Goal: Task Accomplishment & Management: Use online tool/utility

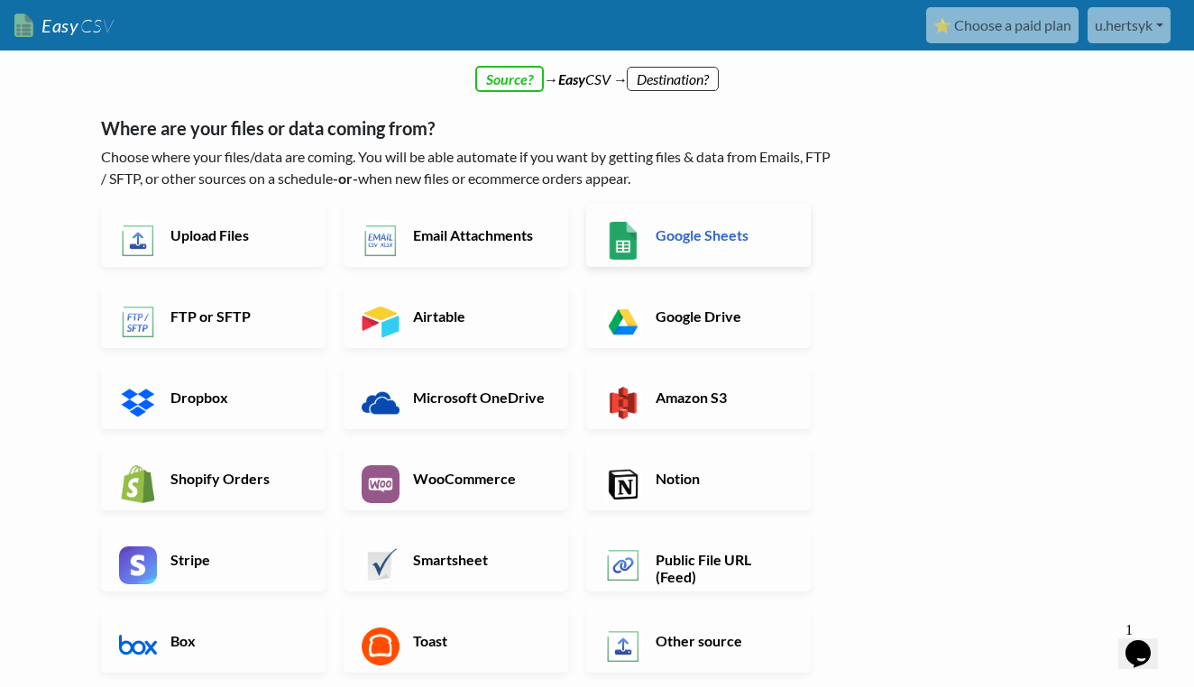
click at [713, 228] on h6 "Google Sheets" at bounding box center [722, 234] width 142 height 17
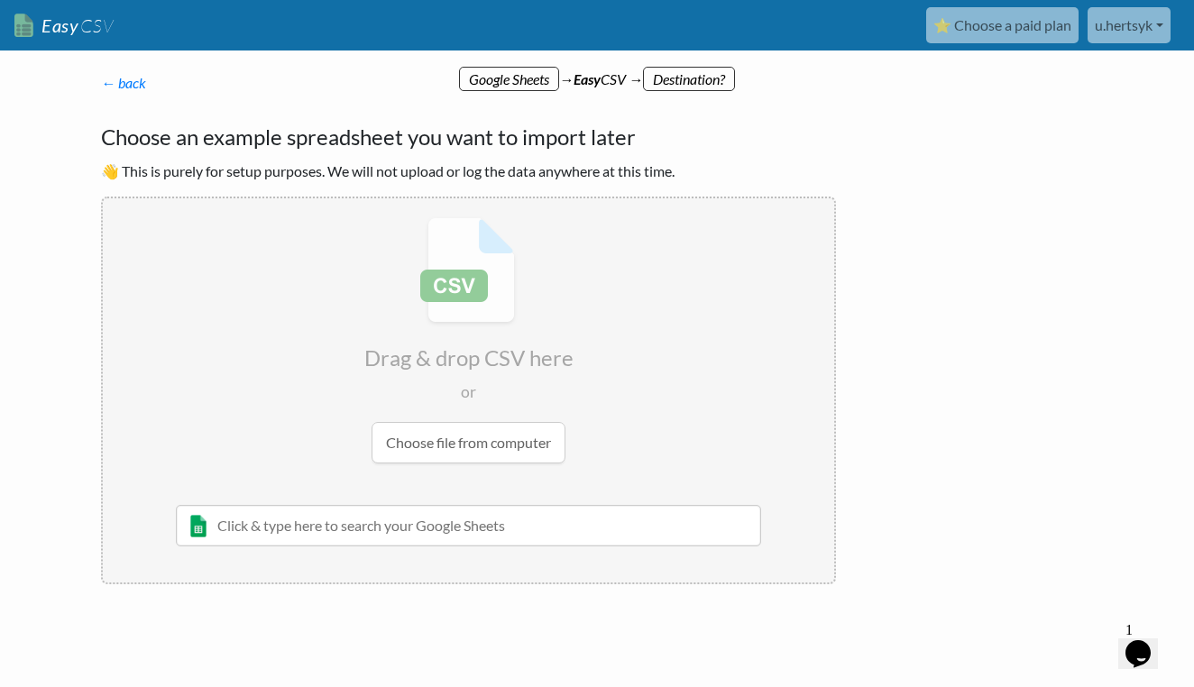
click at [568, 520] on input "text" at bounding box center [468, 525] width 585 height 41
click at [525, 447] on input "file" at bounding box center [468, 340] width 731 height 284
click at [430, 449] on input "file" at bounding box center [468, 340] width 731 height 284
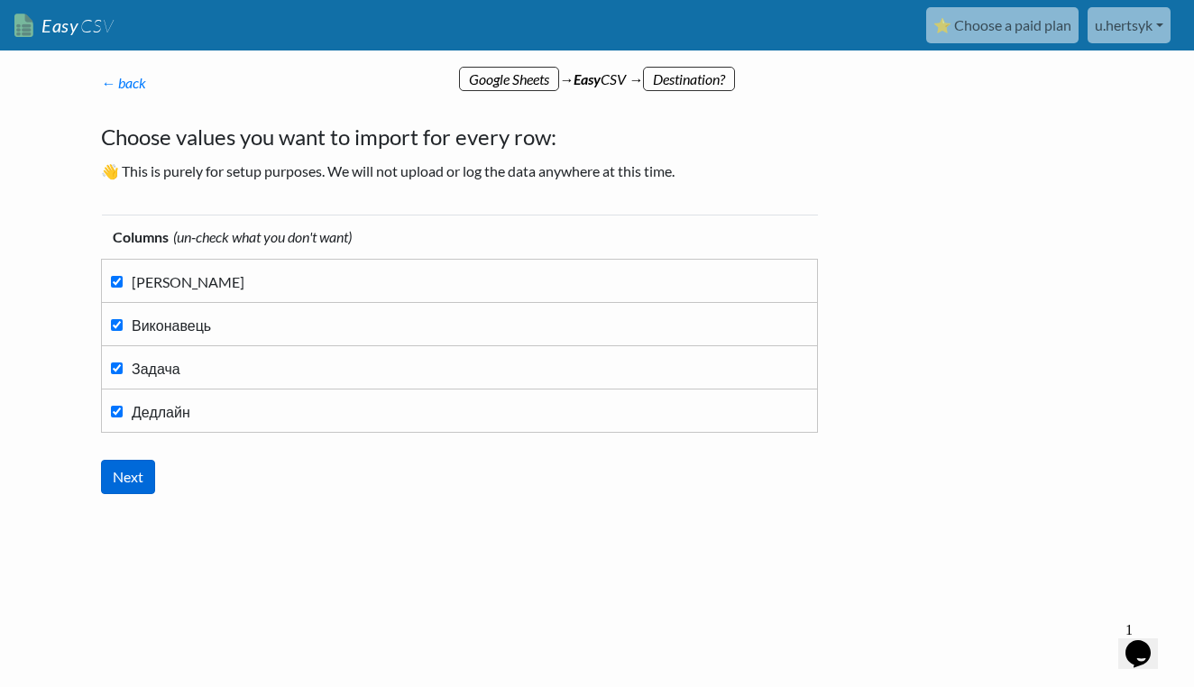
click at [133, 474] on input "Next" at bounding box center [128, 477] width 54 height 34
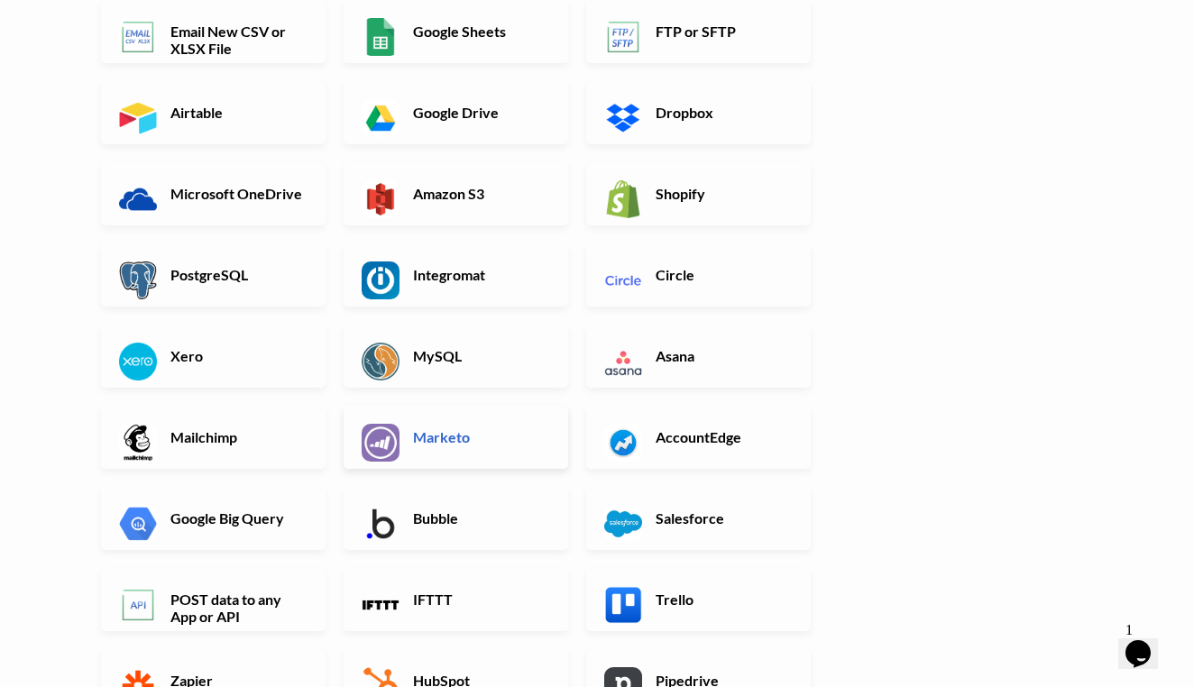
scroll to position [294, 0]
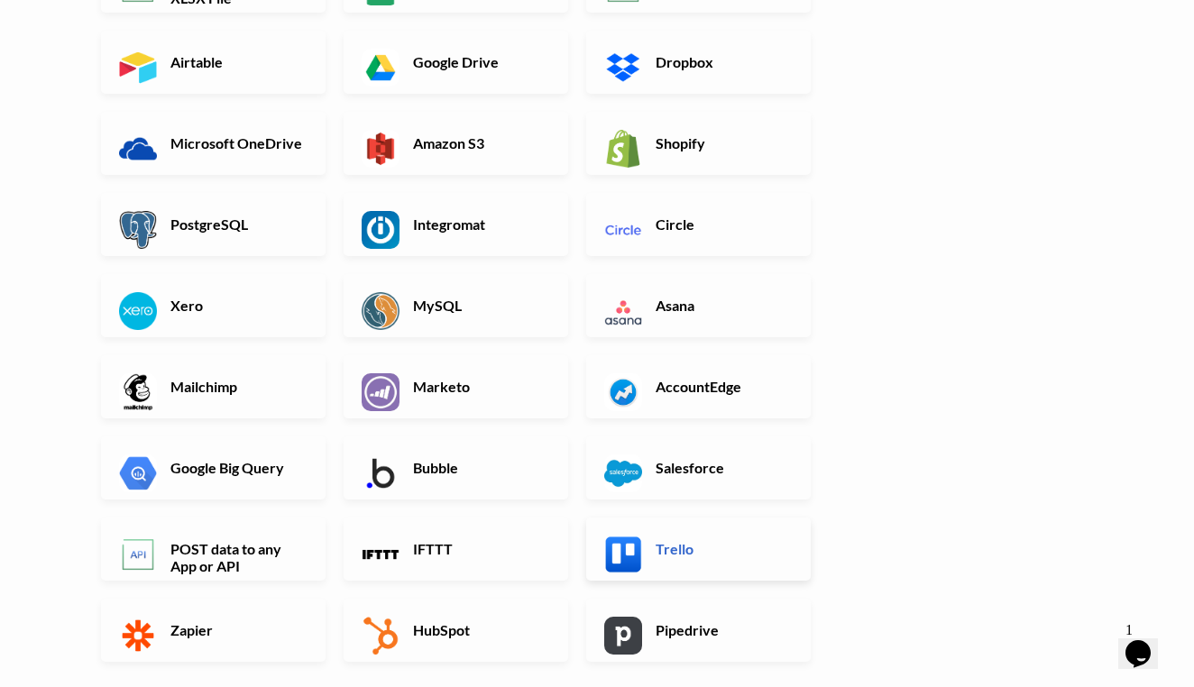
click at [639, 536] on link "Trello" at bounding box center [698, 548] width 224 height 63
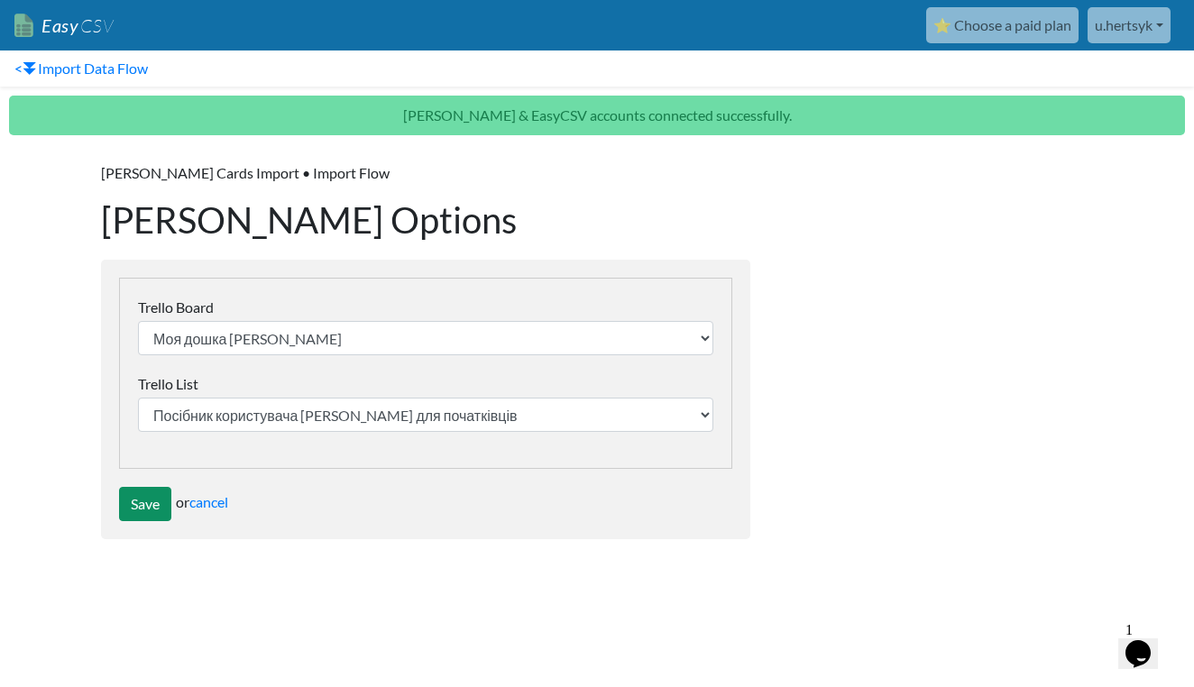
click at [139, 508] on input "Save" at bounding box center [145, 504] width 52 height 34
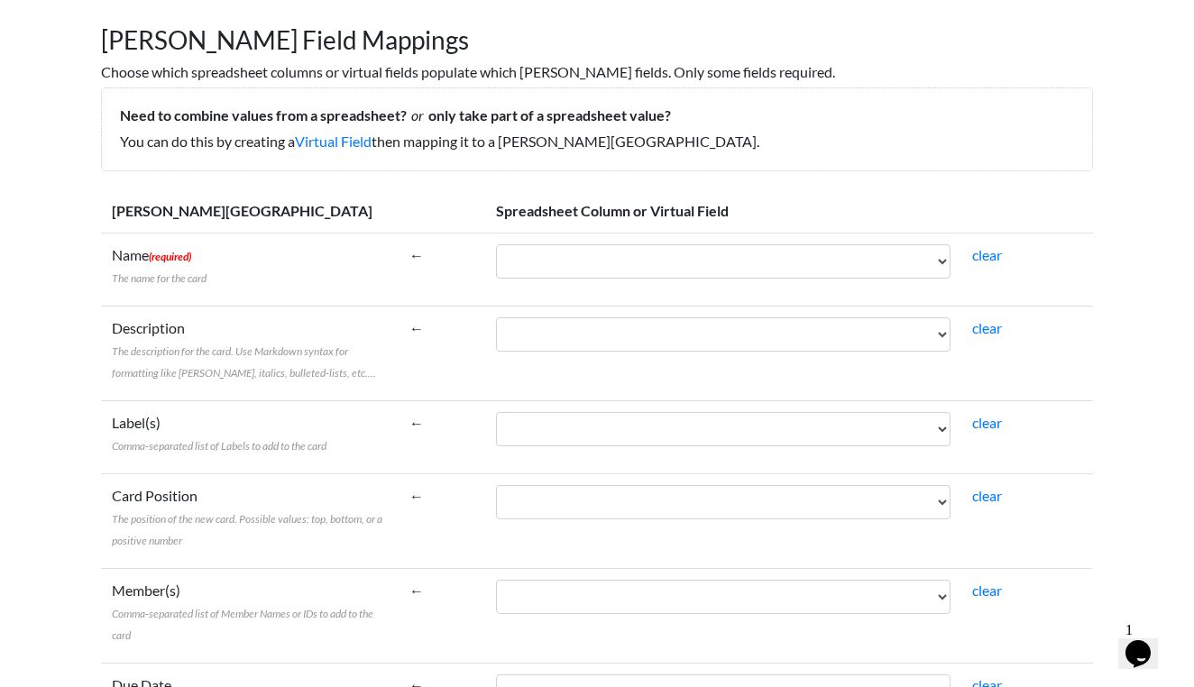
scroll to position [130, 0]
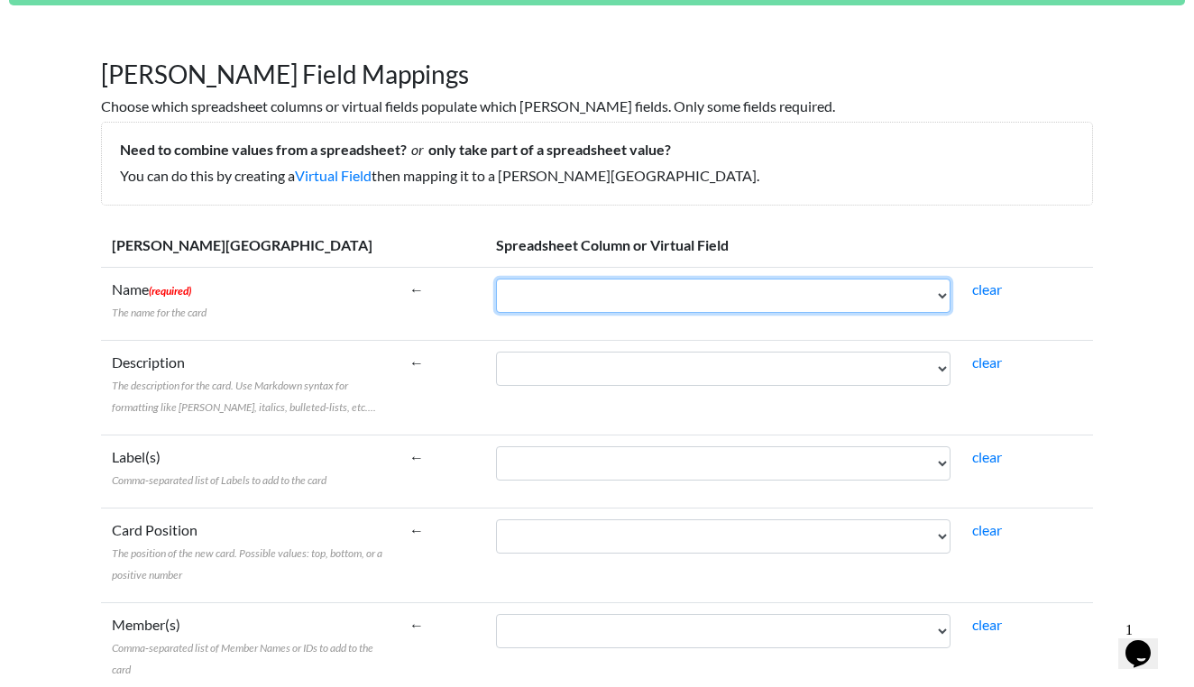
select select "cr_761031"
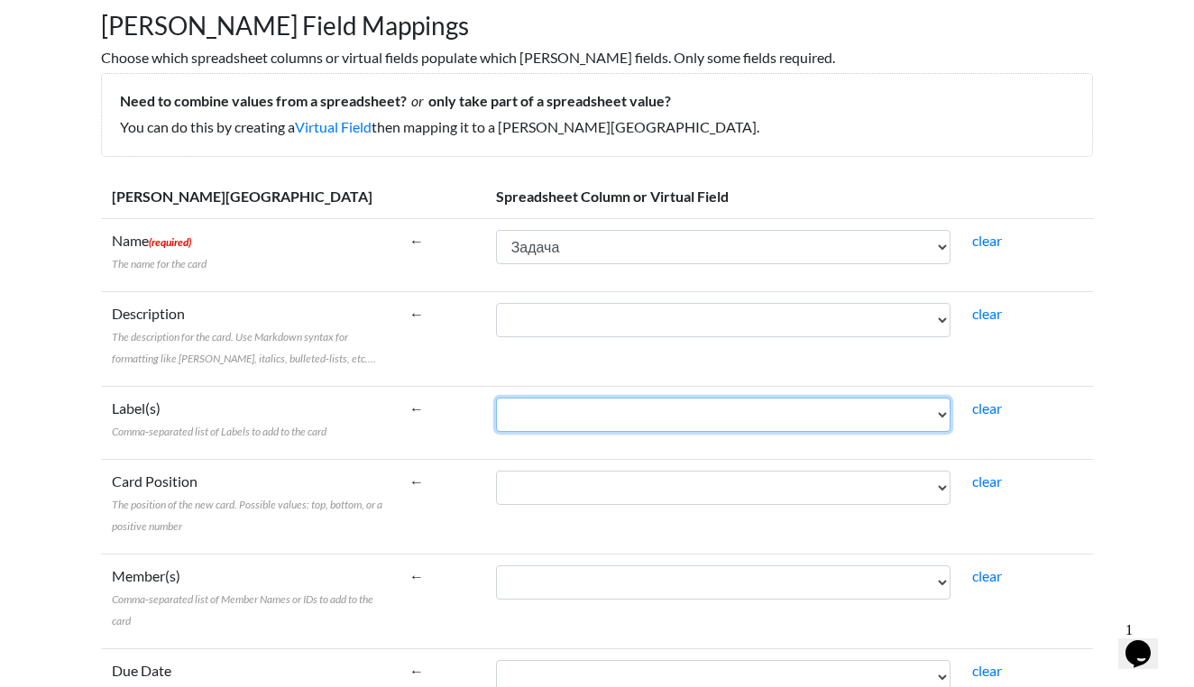
scroll to position [185, 0]
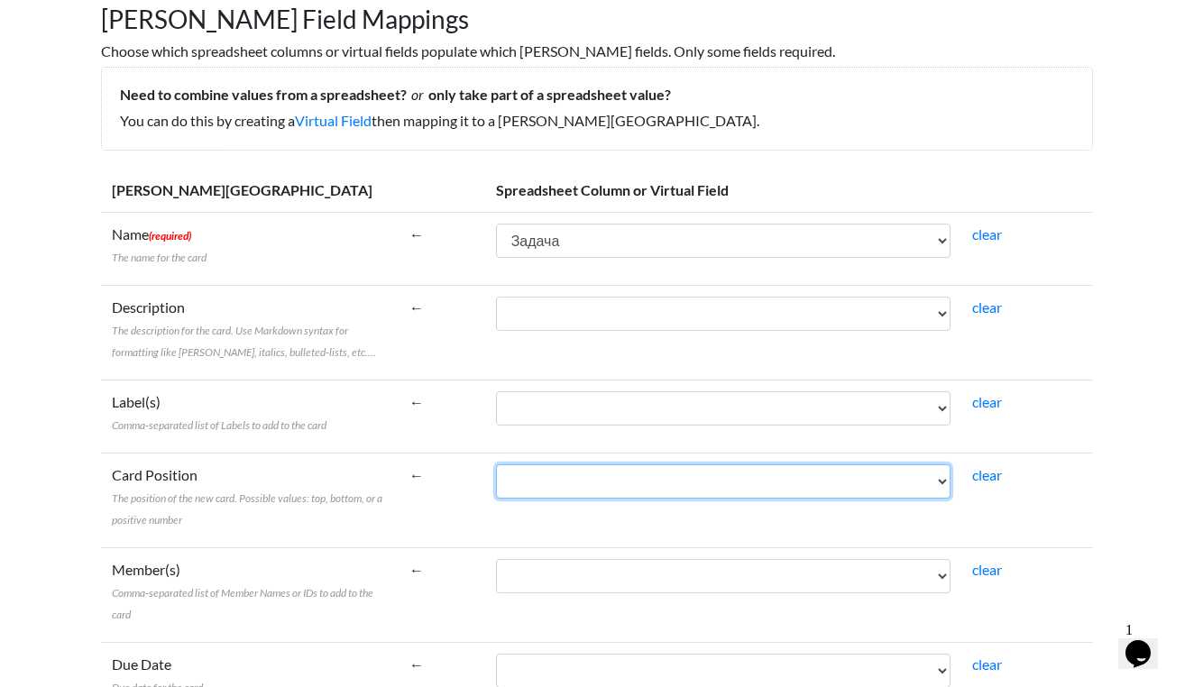
select select "cr_761029"
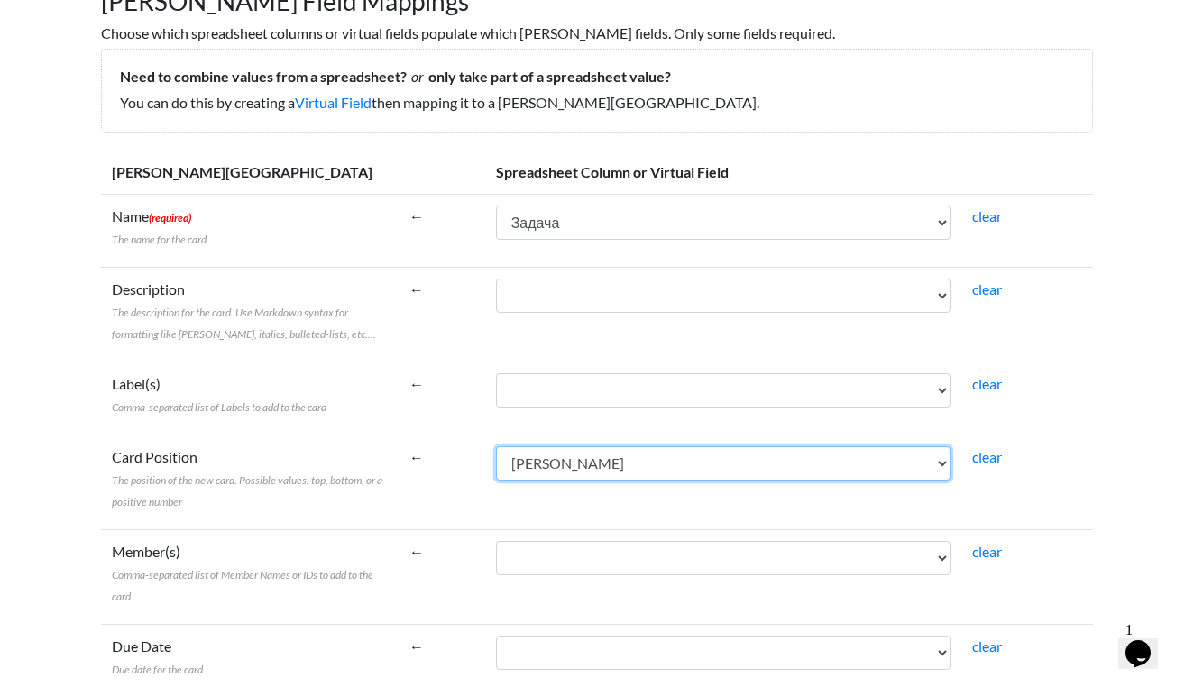
scroll to position [224, 0]
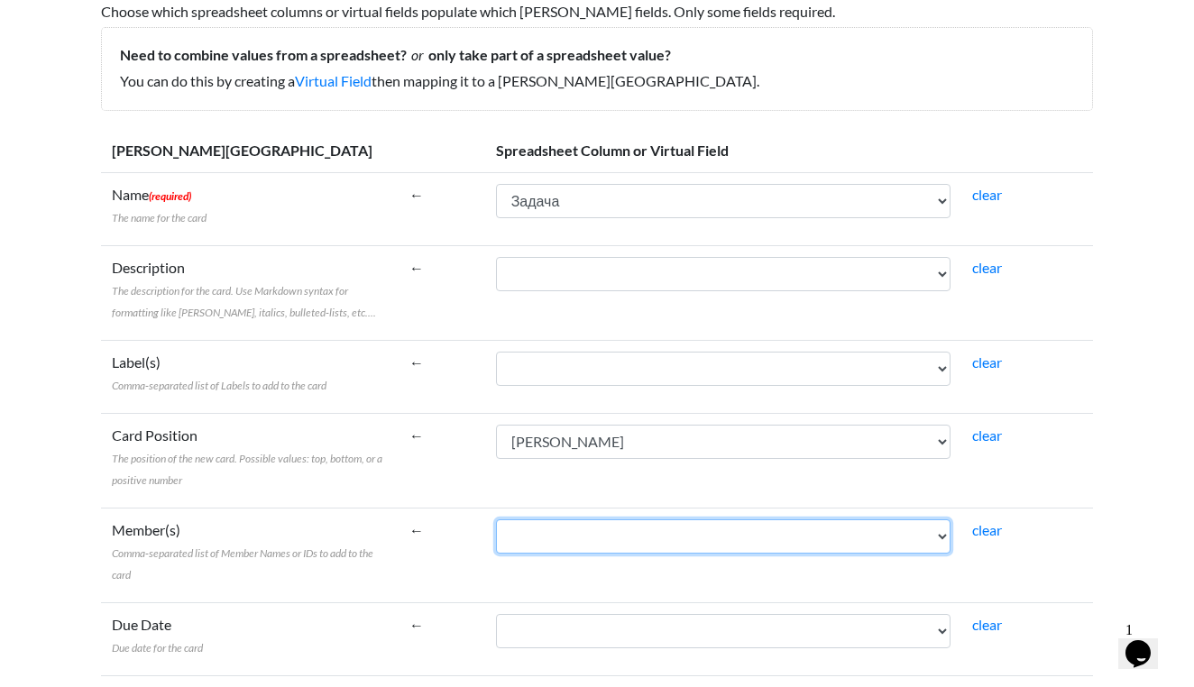
select select "cr_761030"
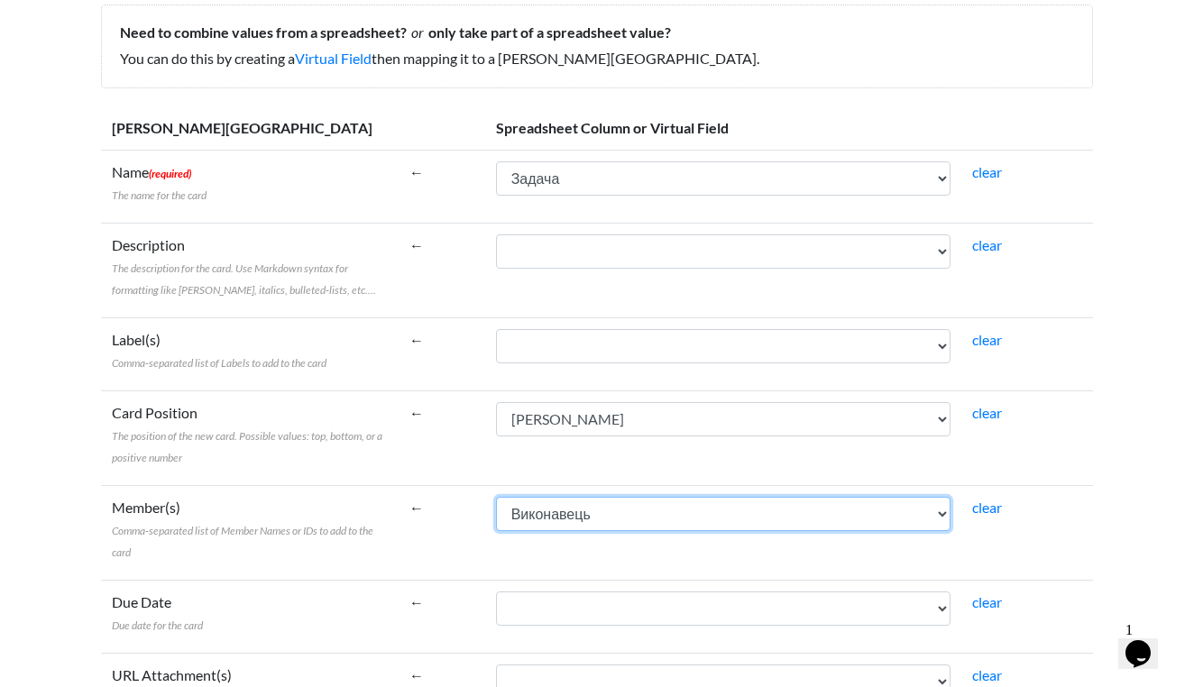
scroll to position [273, 0]
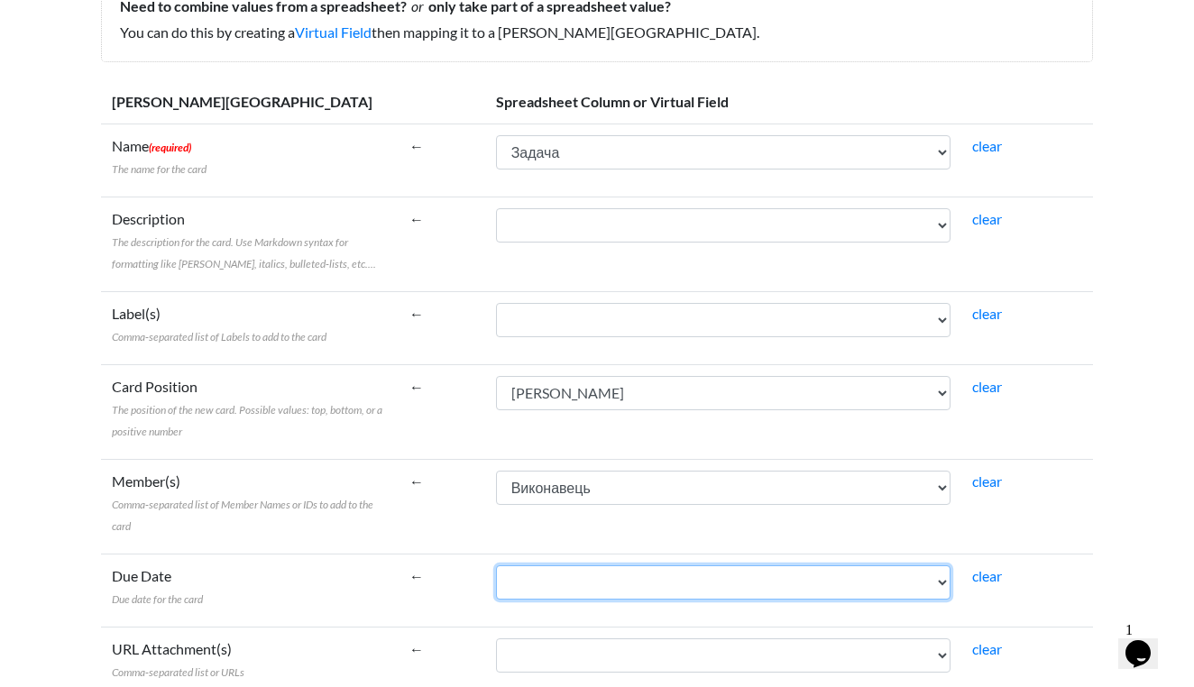
select select "cr_761032"
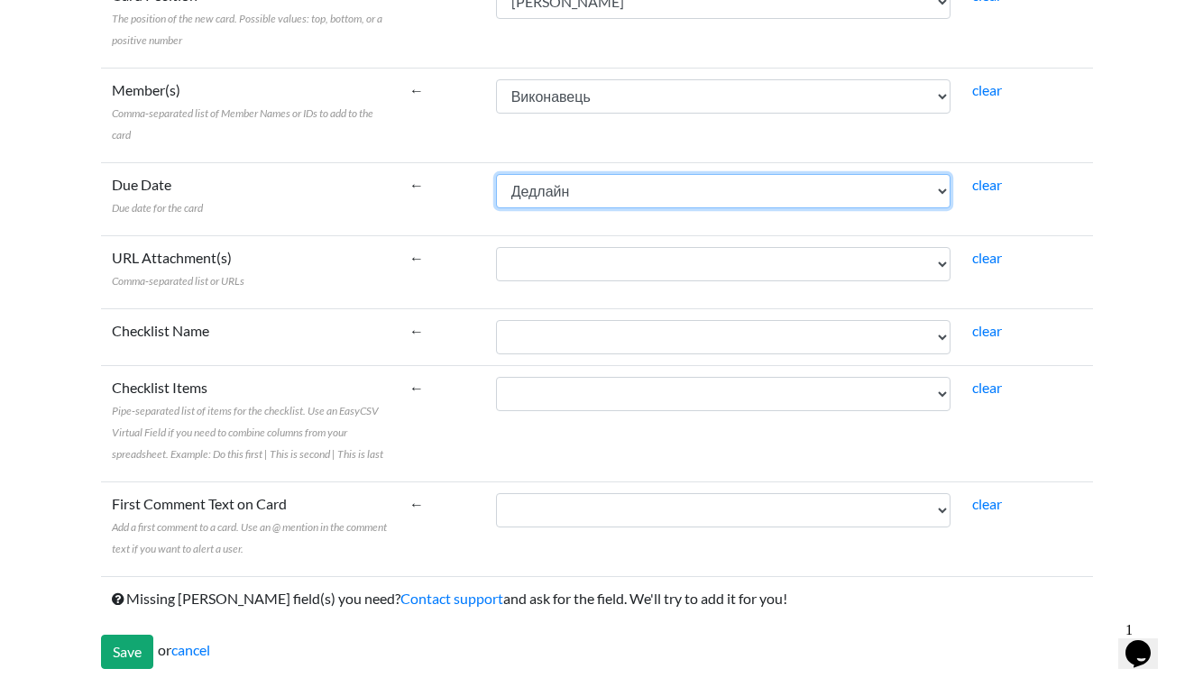
scroll to position [663, 0]
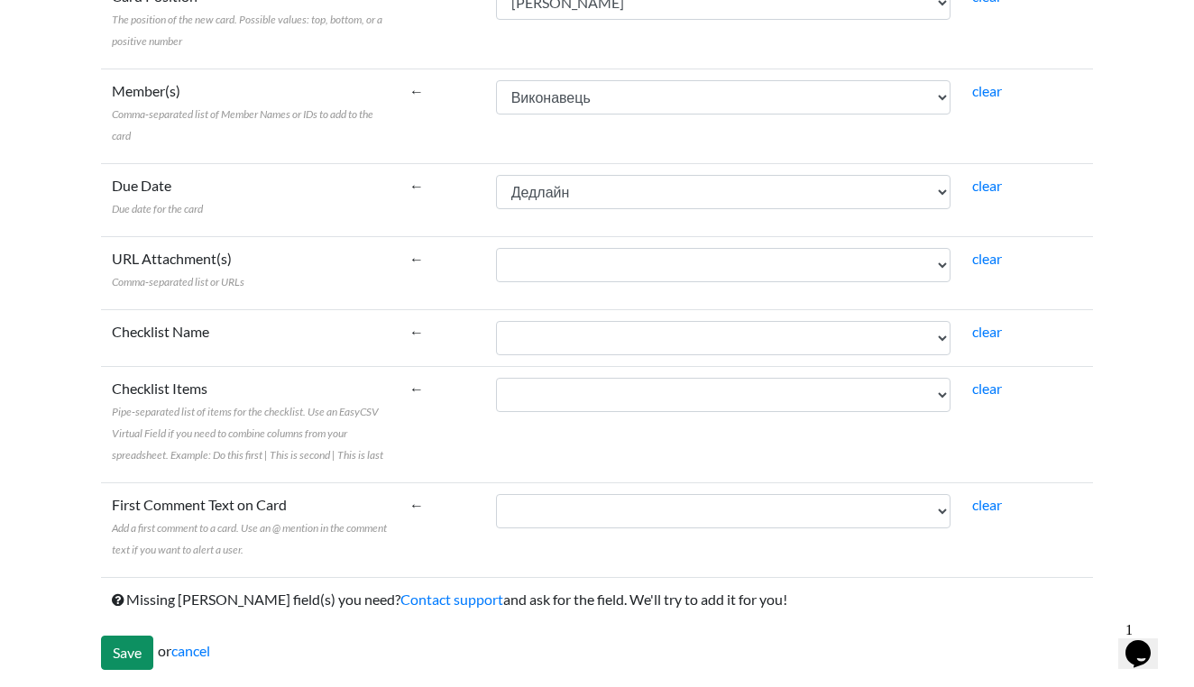
click at [122, 640] on input "Save" at bounding box center [127, 653] width 52 height 34
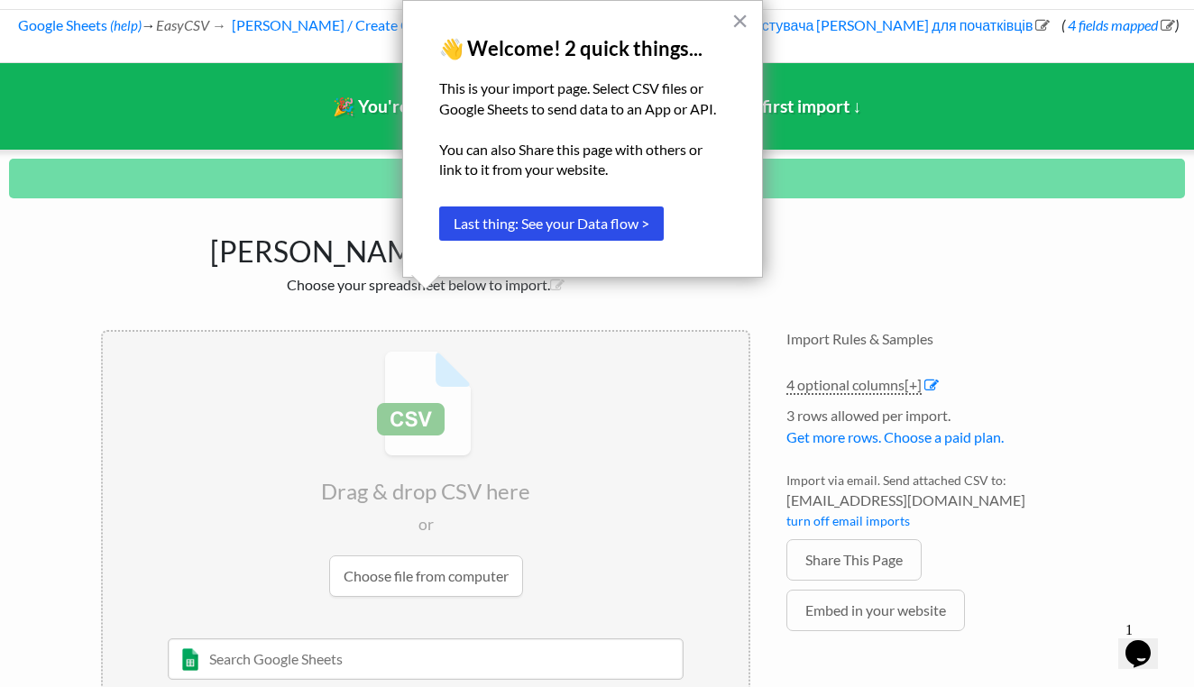
scroll to position [78, 0]
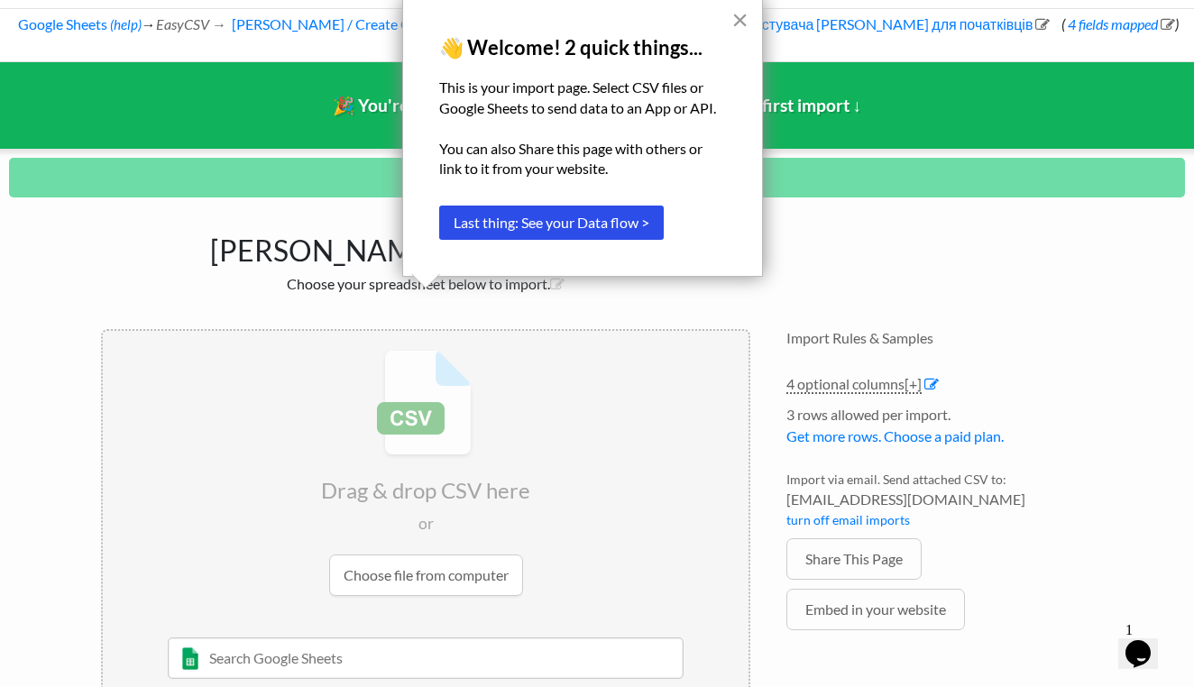
click at [736, 16] on button "×" at bounding box center [739, 19] width 17 height 29
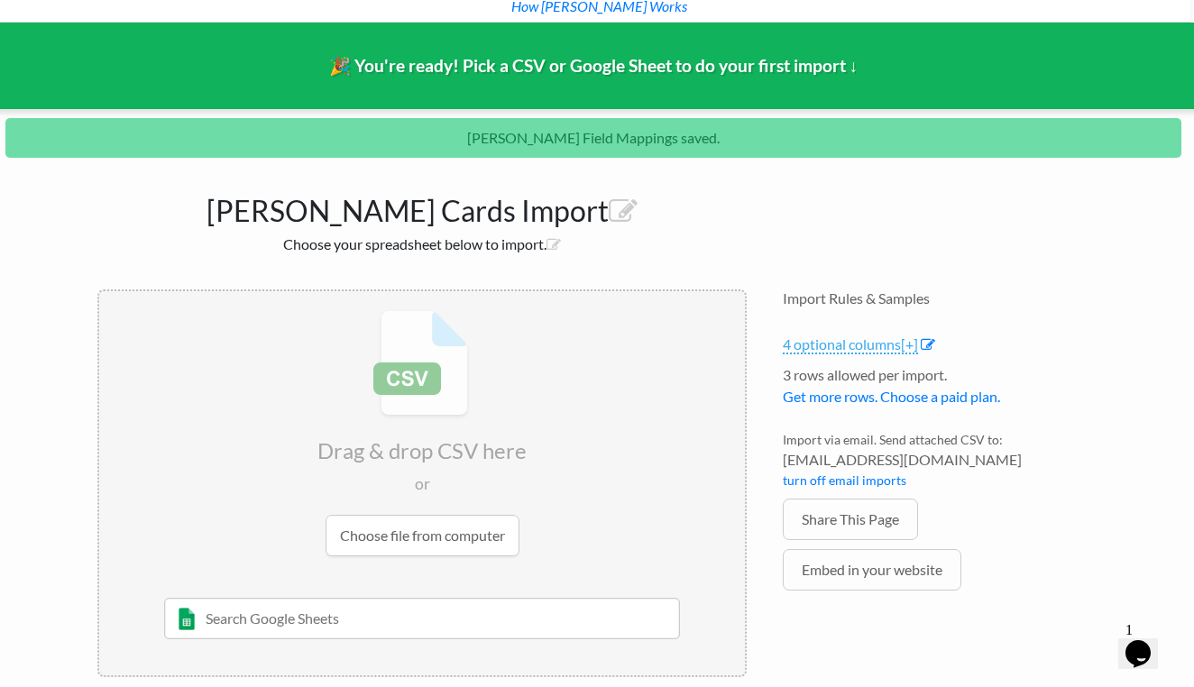
scroll to position [117, 4]
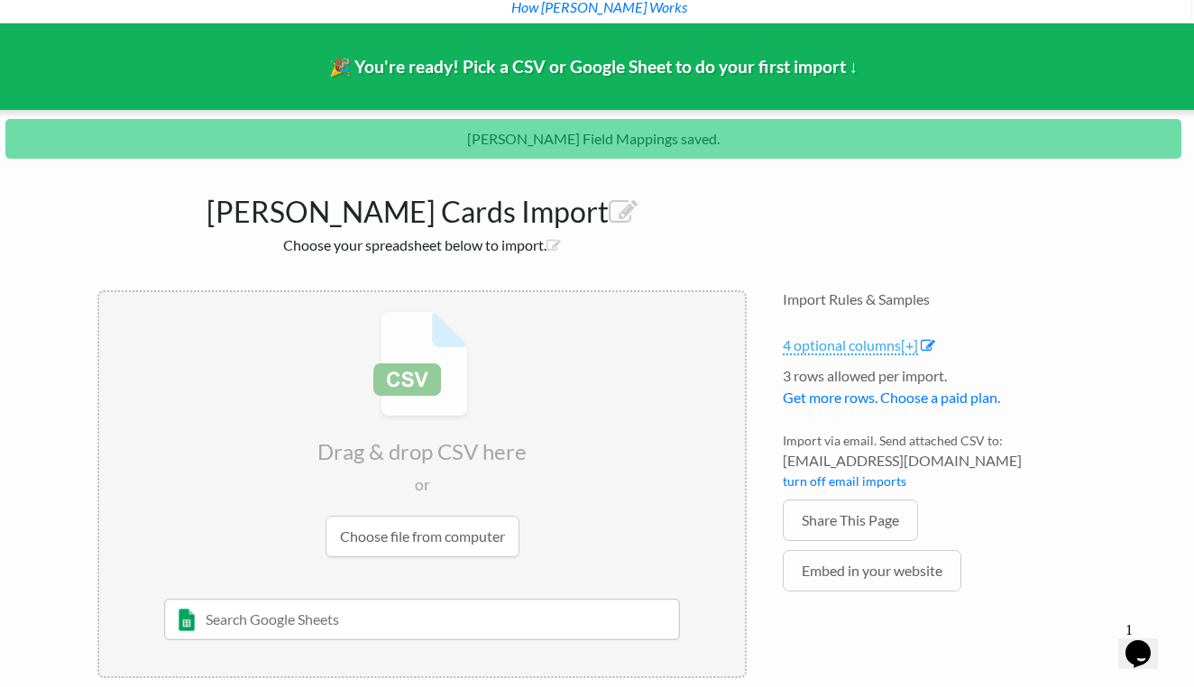
click at [791, 336] on link "4 optional columns [+]" at bounding box center [849, 345] width 135 height 19
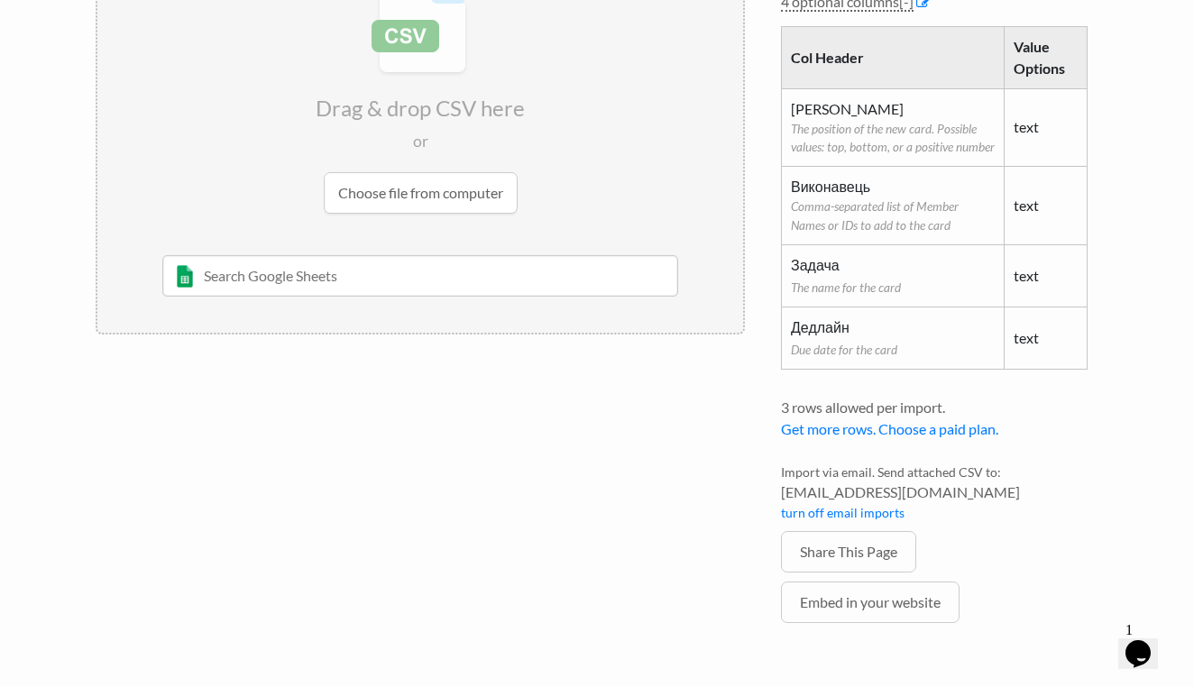
scroll to position [460, 5]
click at [809, 582] on link "Embed in your website" at bounding box center [870, 602] width 178 height 41
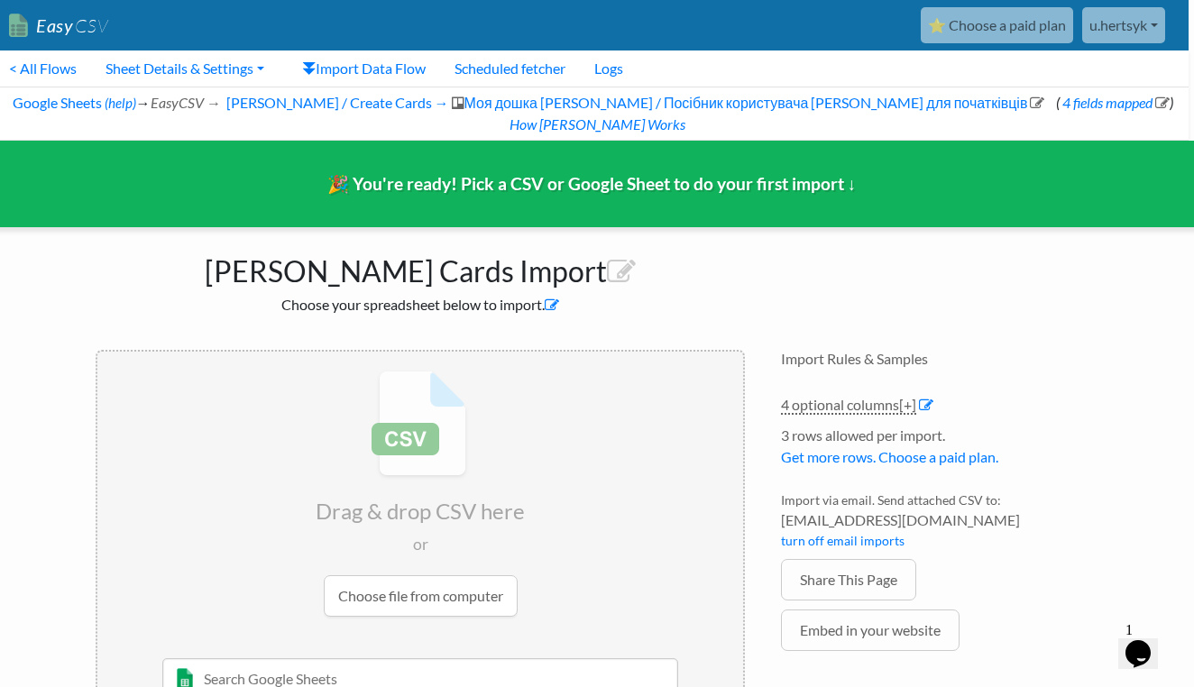
scroll to position [0, 5]
click at [631, 175] on div "🎉 You're ready! Pick a CSV or Google Sheet to do your first import ↓" at bounding box center [591, 184] width 1221 height 87
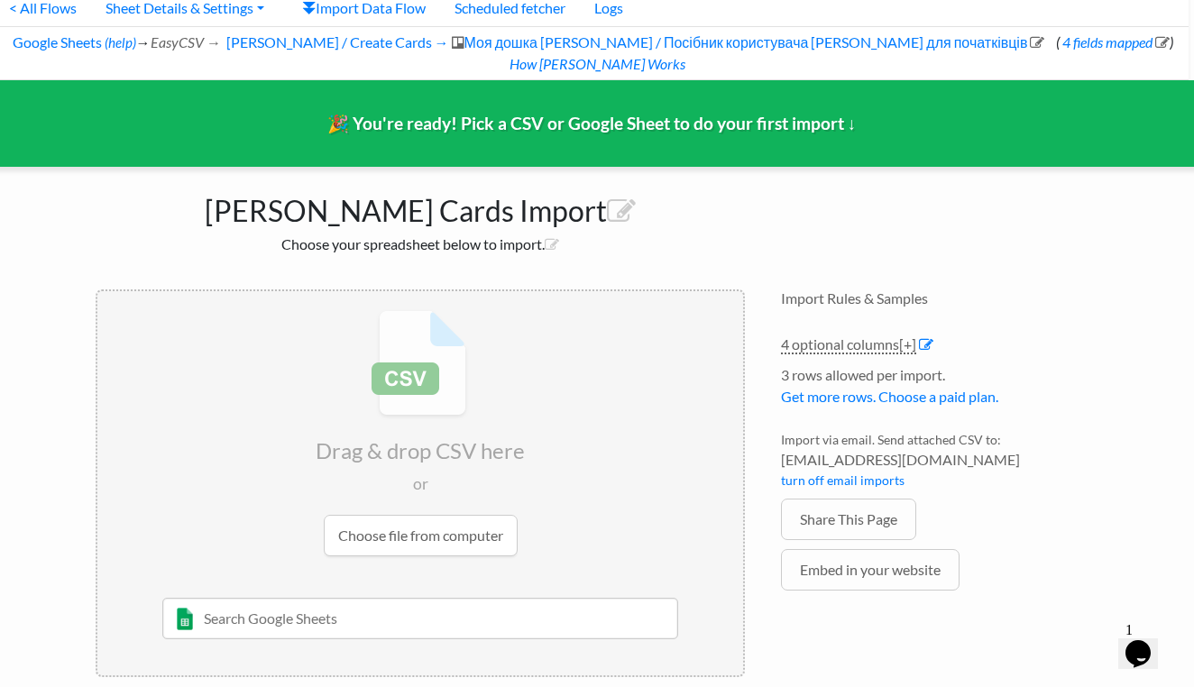
scroll to position [59, 5]
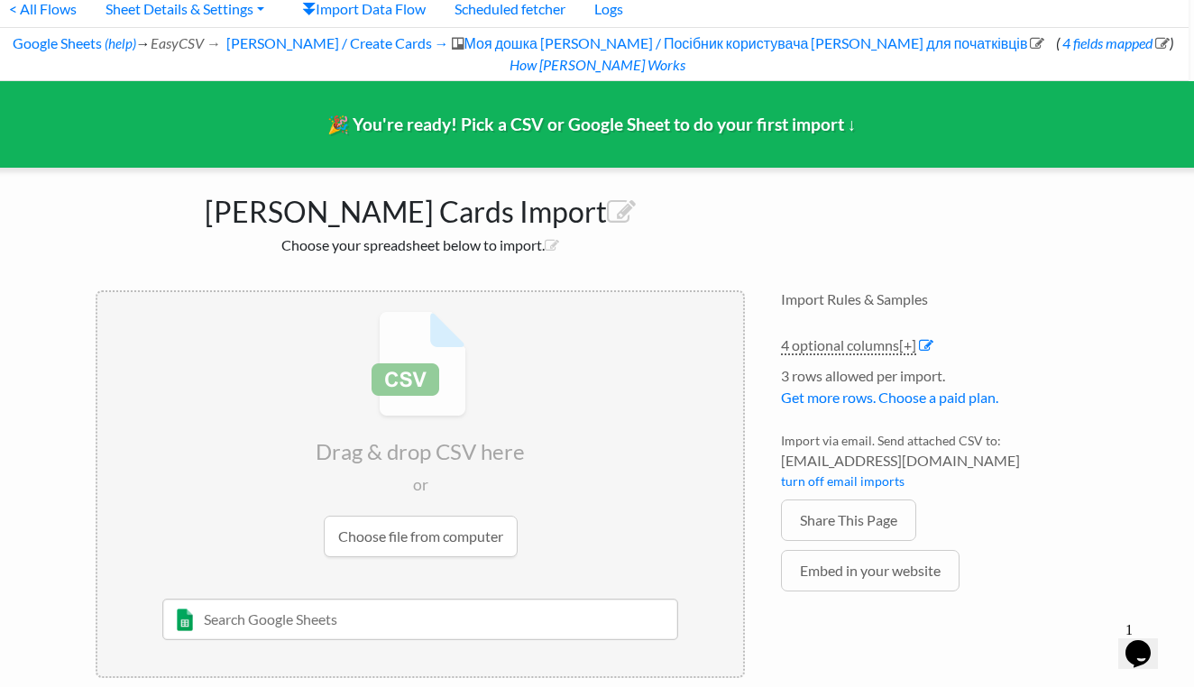
click at [487, 599] on input "text" at bounding box center [420, 619] width 517 height 41
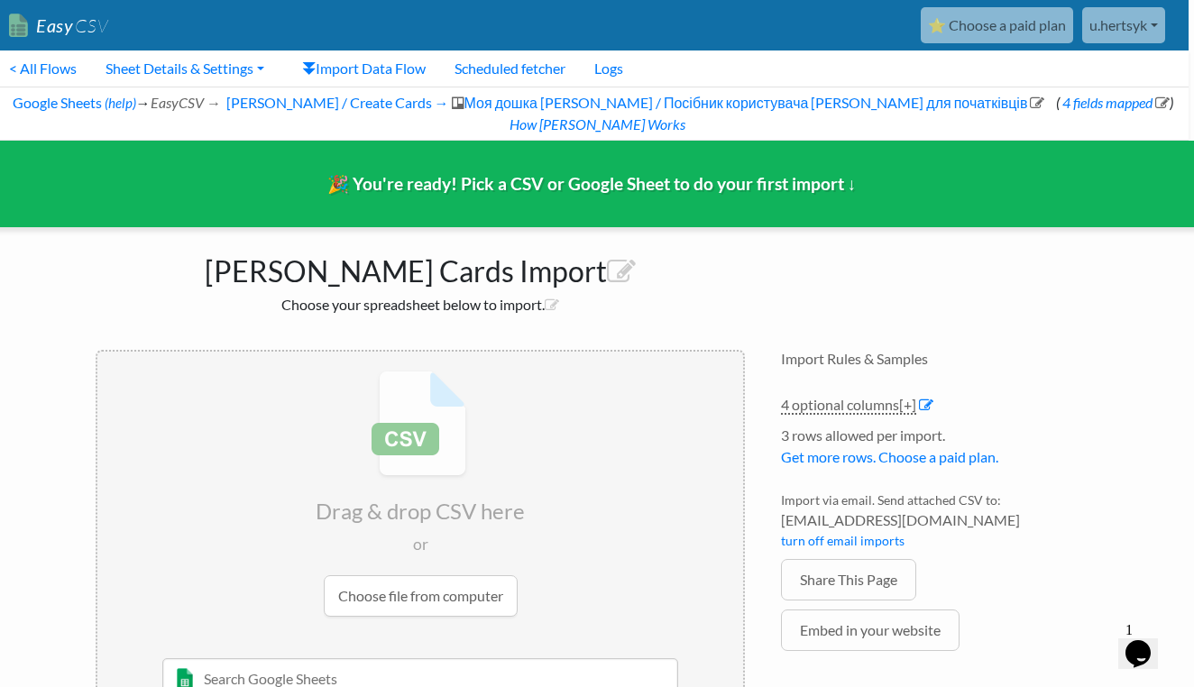
scroll to position [0, 5]
